Goal: Information Seeking & Learning: Learn about a topic

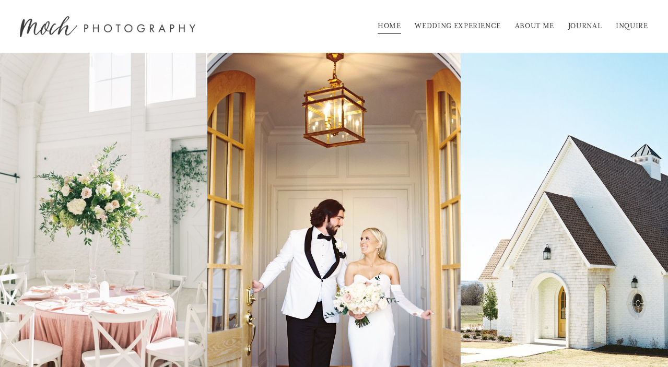
click at [471, 34] on link "WEDDING EXPERIENCE" at bounding box center [458, 26] width 86 height 17
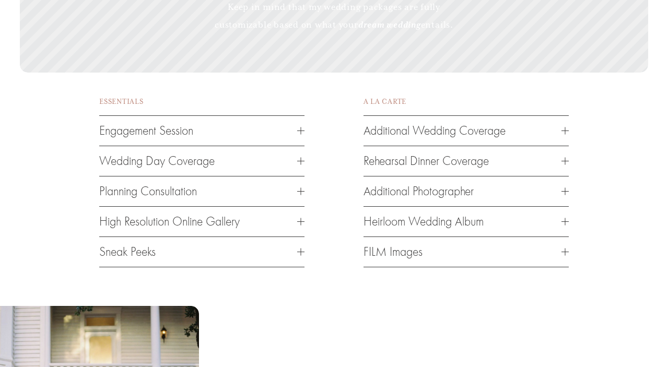
scroll to position [1451, 0]
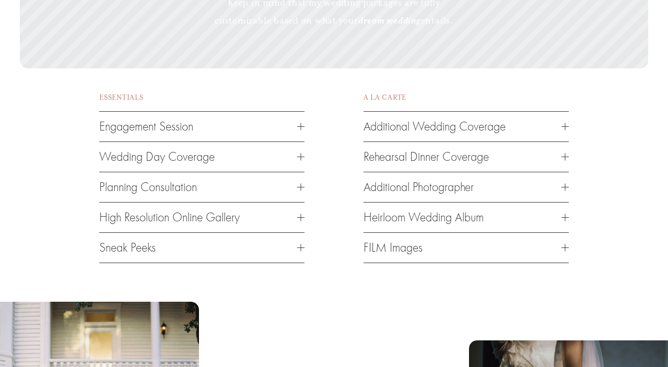
click at [425, 138] on button "Additional Wedding Coverage" at bounding box center [465, 127] width 205 height 30
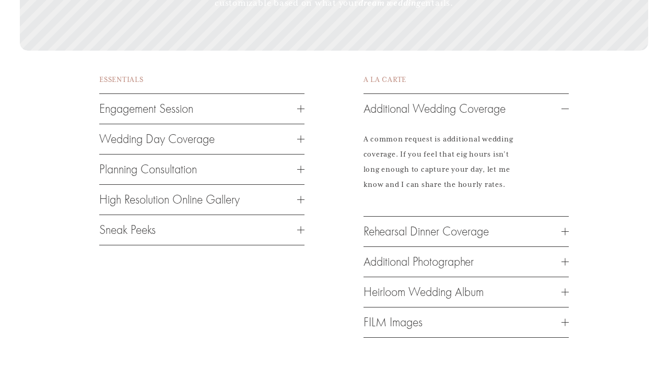
scroll to position [1474, 0]
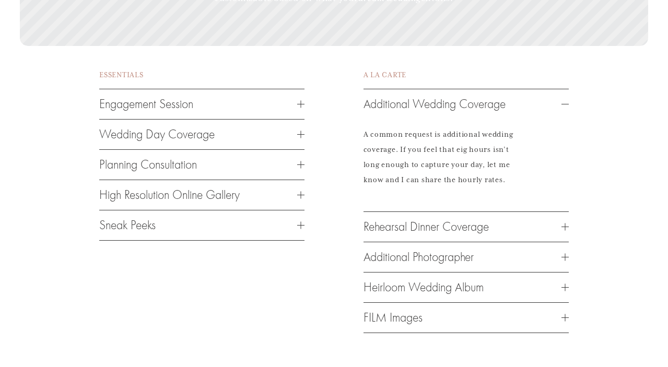
click at [405, 237] on button "Rehearsal Dinner Coverage" at bounding box center [465, 227] width 205 height 30
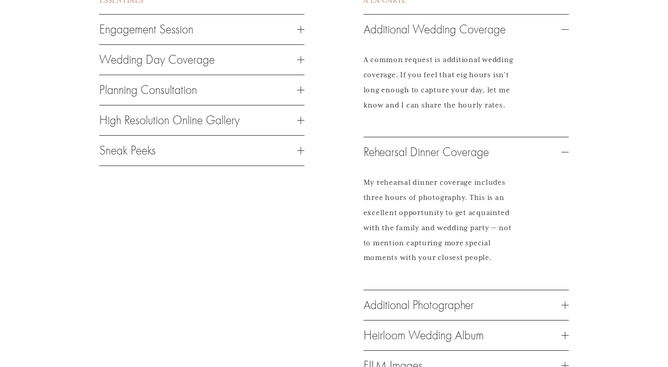
scroll to position [1555, 0]
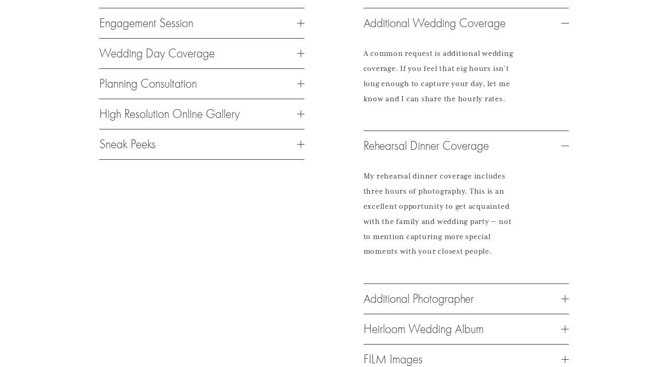
click at [240, 56] on span "Wedding Day Coverage" at bounding box center [198, 53] width 198 height 14
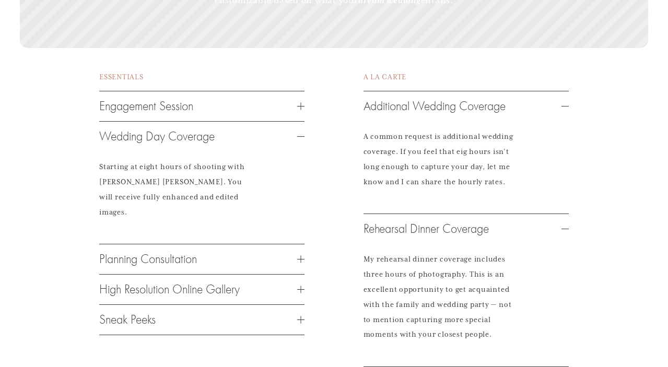
scroll to position [1471, 0]
click at [270, 111] on span "Engagement Session" at bounding box center [198, 107] width 198 height 14
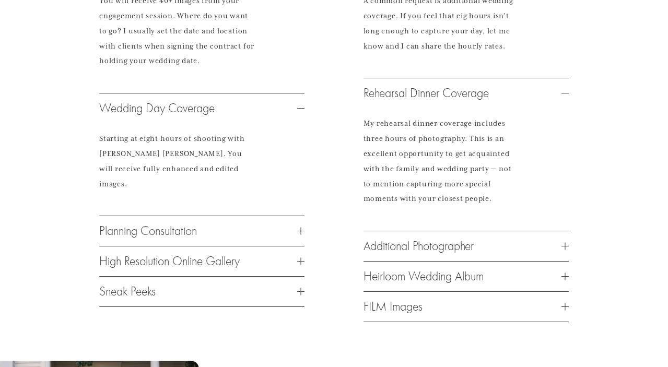
scroll to position [1611, 0]
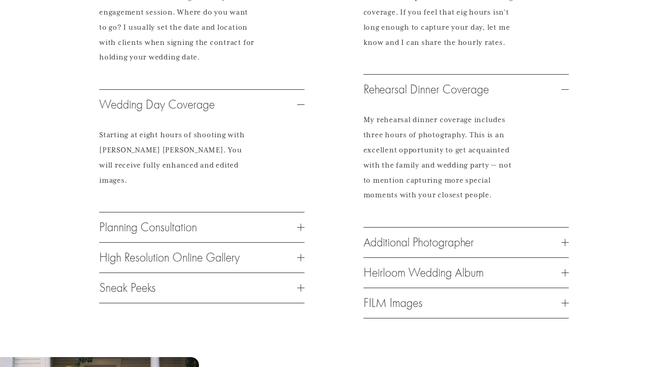
click at [403, 257] on button "Additional Photographer" at bounding box center [465, 243] width 205 height 30
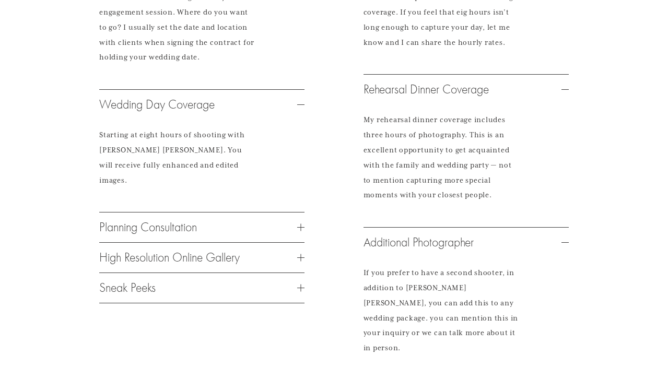
click at [403, 257] on button "Additional Photographer" at bounding box center [465, 243] width 205 height 30
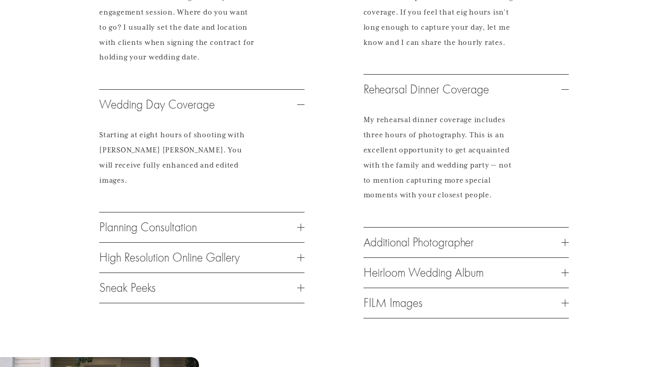
click at [389, 273] on span "Heirloom Wedding Album" at bounding box center [462, 273] width 198 height 14
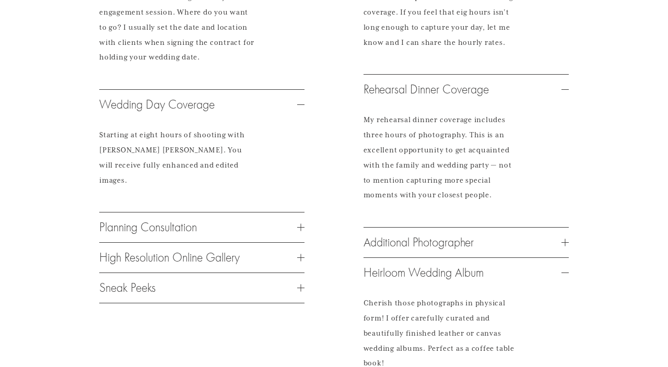
click at [389, 273] on span "Heirloom Wedding Album" at bounding box center [462, 273] width 198 height 14
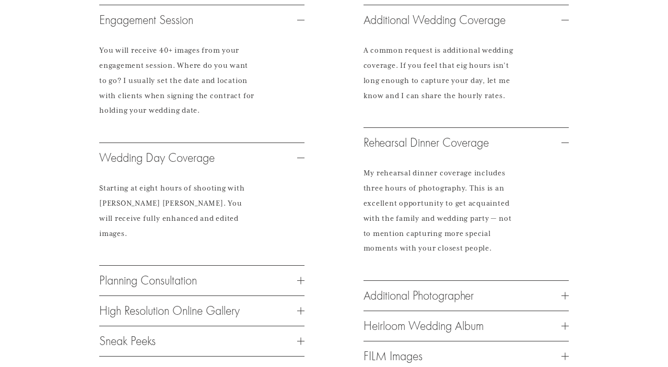
scroll to position [1520, 0]
